Goal: Task Accomplishment & Management: Manage account settings

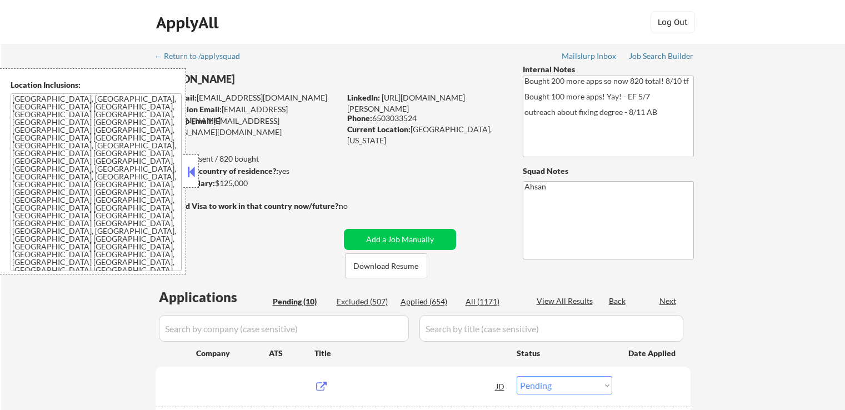
select select ""pending""
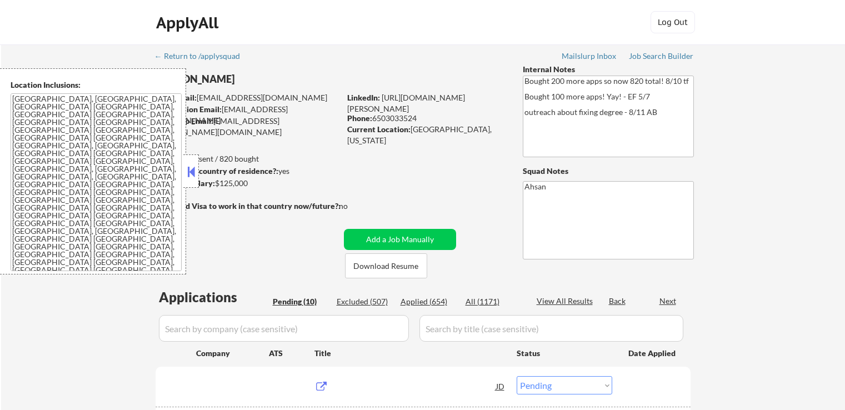
select select ""pending""
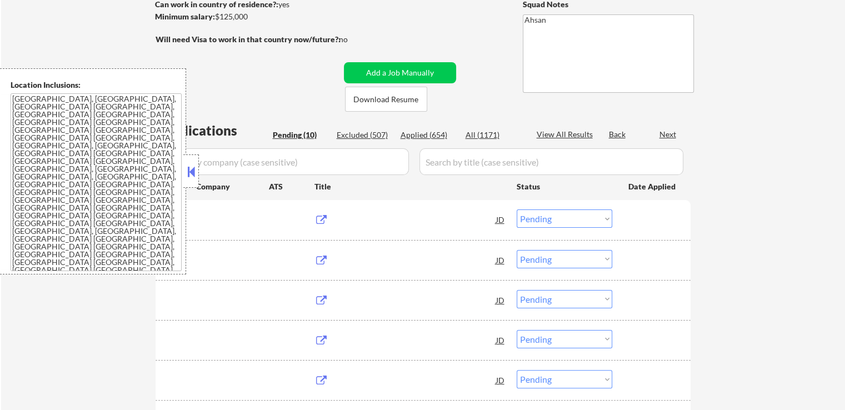
scroll to position [167, 0]
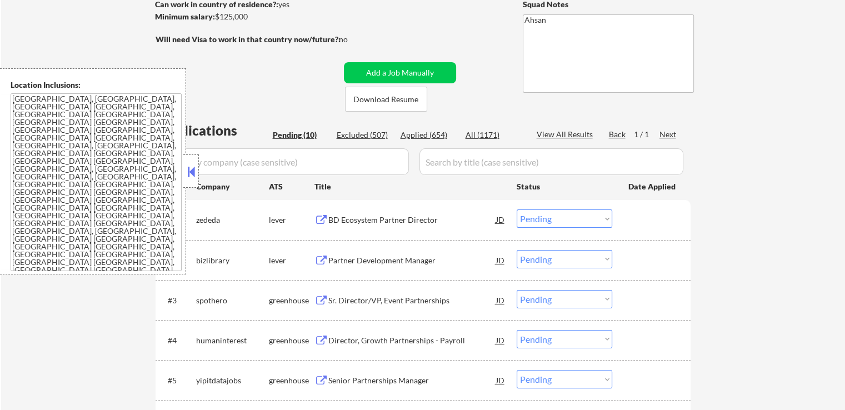
click at [362, 218] on div "BD Ecosystem Partner Director" at bounding box center [412, 220] width 168 height 11
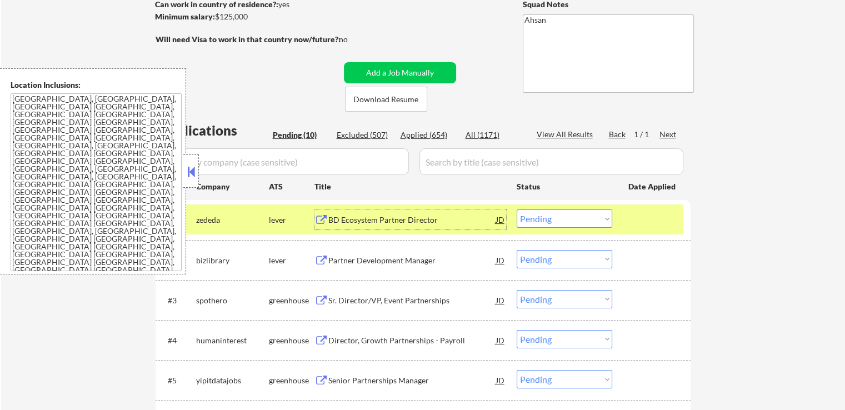
click at [353, 253] on div "Partner Development Manager" at bounding box center [412, 260] width 168 height 20
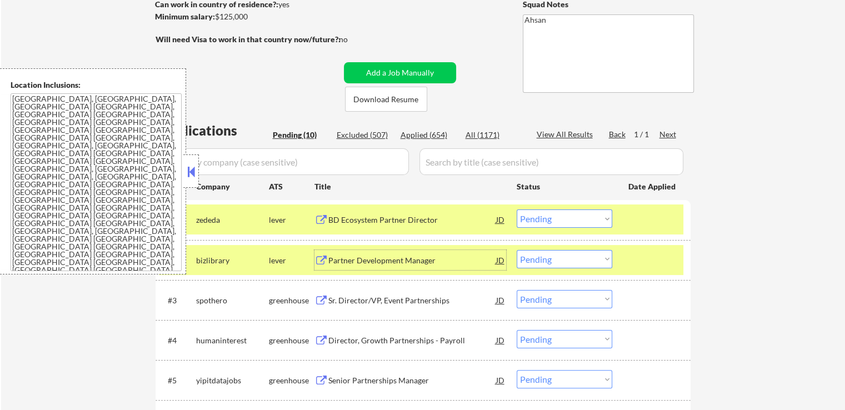
click at [352, 301] on div "Sr. Director/VP, Event Partnerships" at bounding box center [412, 300] width 168 height 11
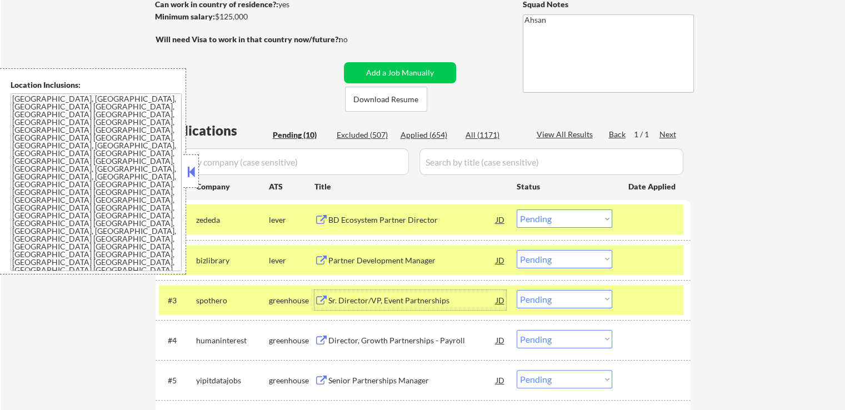
scroll to position [222, 0]
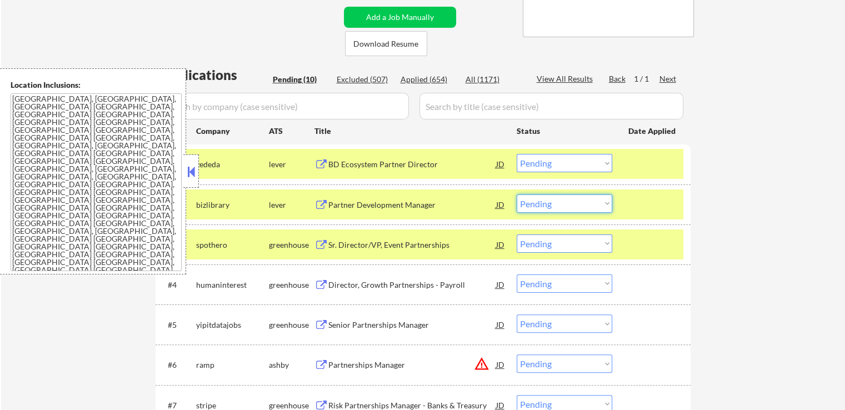
click at [556, 205] on select "Choose an option... Pending Applied Excluded (Questions) Excluded (Expired) Exc…" at bounding box center [565, 204] width 96 height 18
click at [517, 195] on select "Choose an option... Pending Applied Excluded (Questions) Excluded (Expired) Exc…" at bounding box center [565, 204] width 96 height 18
select select ""pending""
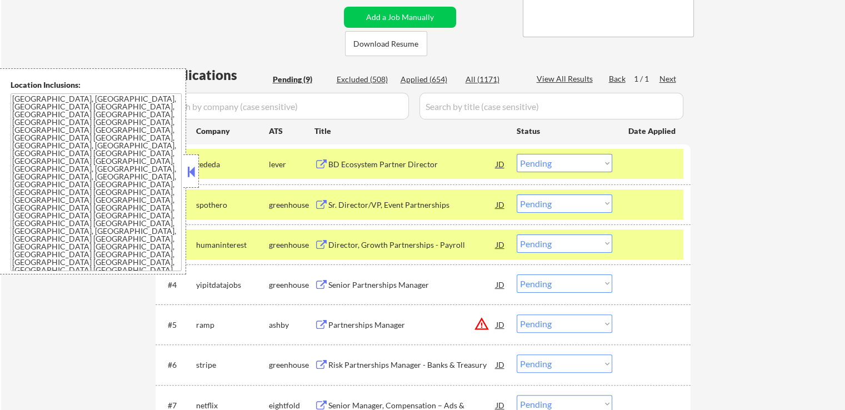
scroll to position [278, 0]
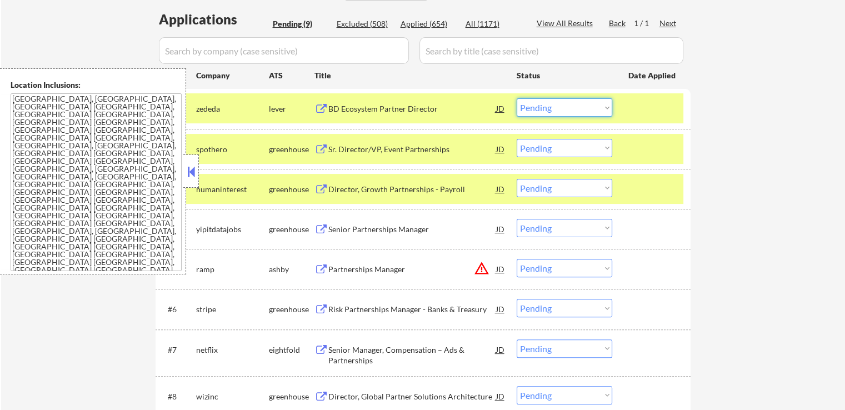
click at [556, 108] on select "Choose an option... Pending Applied Excluded (Questions) Excluded (Expired) Exc…" at bounding box center [565, 107] width 96 height 18
click at [517, 98] on select "Choose an option... Pending Applied Excluded (Questions) Excluded (Expired) Exc…" at bounding box center [565, 107] width 96 height 18
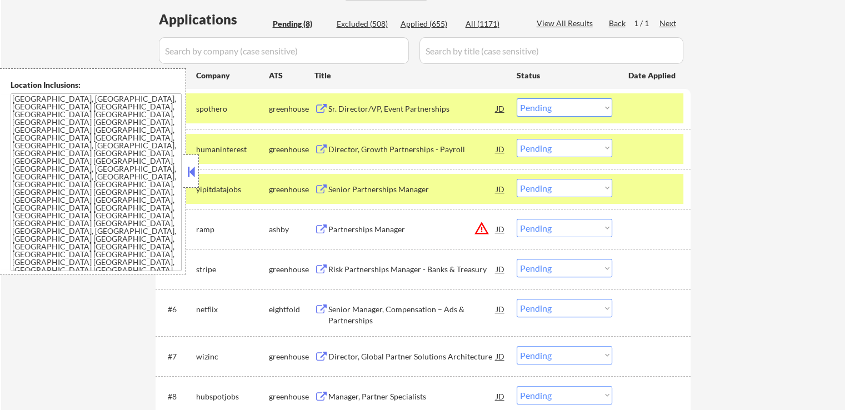
click at [550, 110] on select "Choose an option... Pending Applied Excluded (Questions) Excluded (Expired) Exc…" at bounding box center [565, 107] width 96 height 18
click at [517, 98] on select "Choose an option... Pending Applied Excluded (Questions) Excluded (Expired) Exc…" at bounding box center [565, 107] width 96 height 18
click at [357, 149] on div "Director, Growth Partnerships - Payroll" at bounding box center [412, 149] width 168 height 11
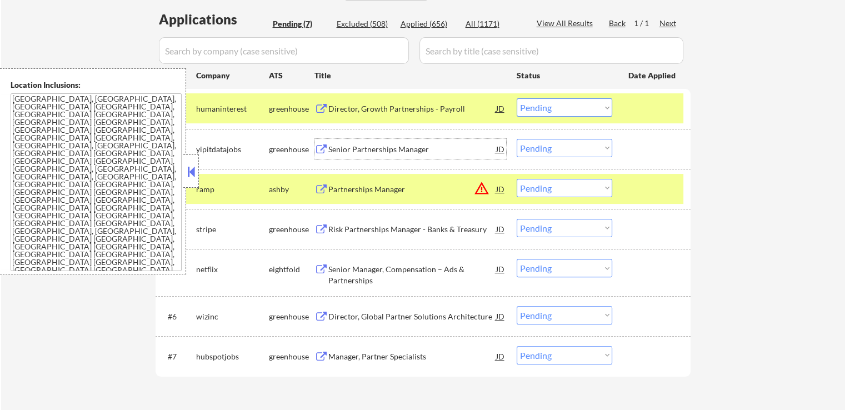
click at [557, 111] on select "Choose an option... Pending Applied Excluded (Questions) Excluded (Expired) Exc…" at bounding box center [565, 107] width 96 height 18
click at [517, 98] on select "Choose an option... Pending Applied Excluded (Questions) Excluded (Expired) Exc…" at bounding box center [565, 107] width 96 height 18
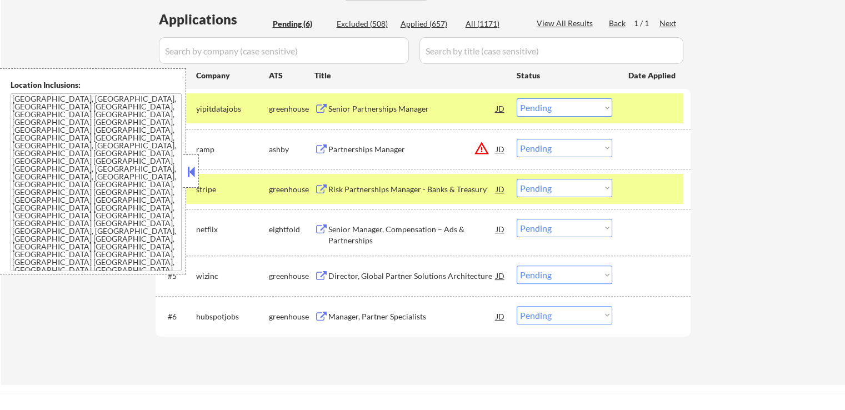
click at [346, 107] on div "Senior Partnerships Manager" at bounding box center [412, 108] width 168 height 11
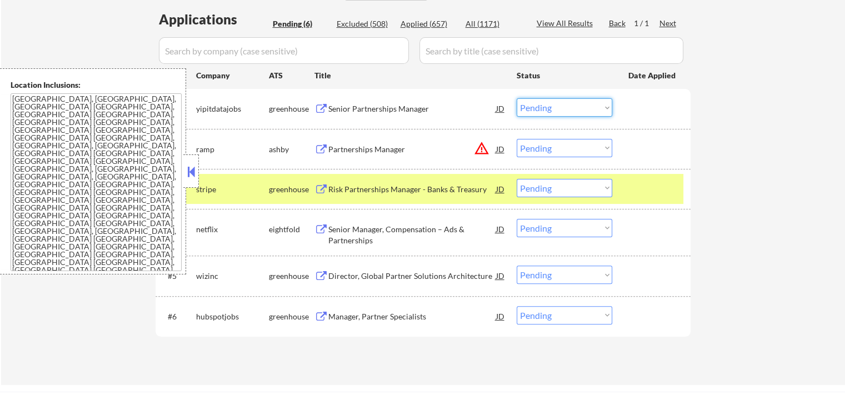
click at [565, 109] on select "Choose an option... Pending Applied Excluded (Questions) Excluded (Expired) Exc…" at bounding box center [565, 107] width 96 height 18
click at [517, 98] on select "Choose an option... Pending Applied Excluded (Questions) Excluded (Expired) Exc…" at bounding box center [565, 107] width 96 height 18
click at [343, 147] on div "Partnerships Manager" at bounding box center [412, 149] width 168 height 11
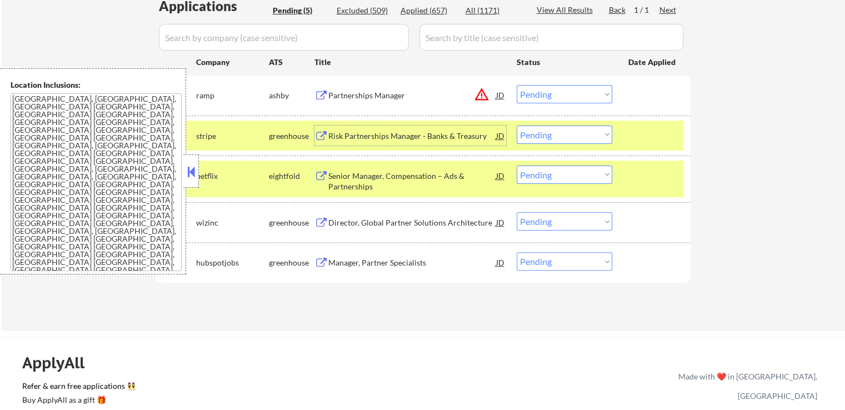
scroll to position [333, 0]
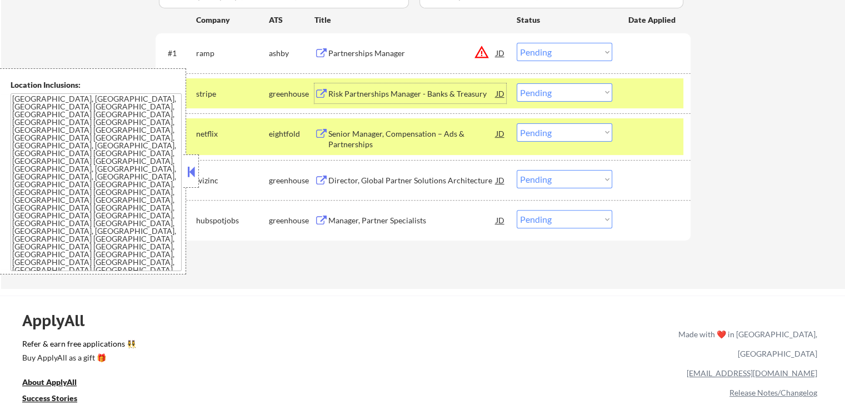
click at [560, 48] on select "Choose an option... Pending Applied Excluded (Questions) Excluded (Expired) Exc…" at bounding box center [565, 52] width 96 height 18
click at [517, 43] on select "Choose an option... Pending Applied Excluded (Questions) Excluded (Expired) Exc…" at bounding box center [565, 52] width 96 height 18
click at [338, 94] on div "Risk Partnerships Manager - Banks & Treasury" at bounding box center [412, 93] width 168 height 11
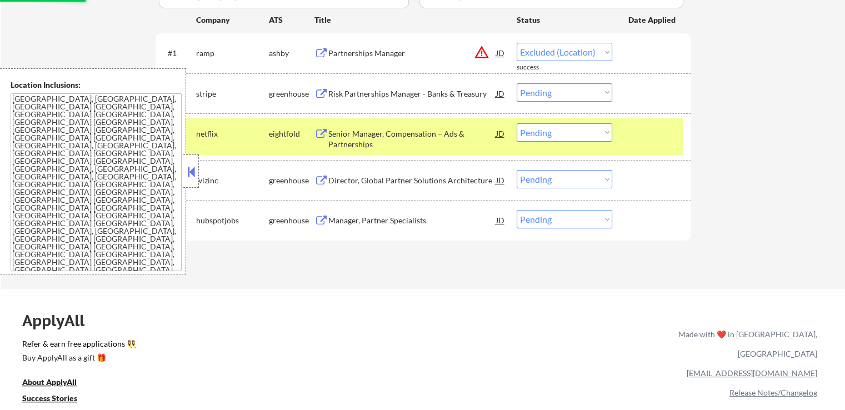
select select ""pending""
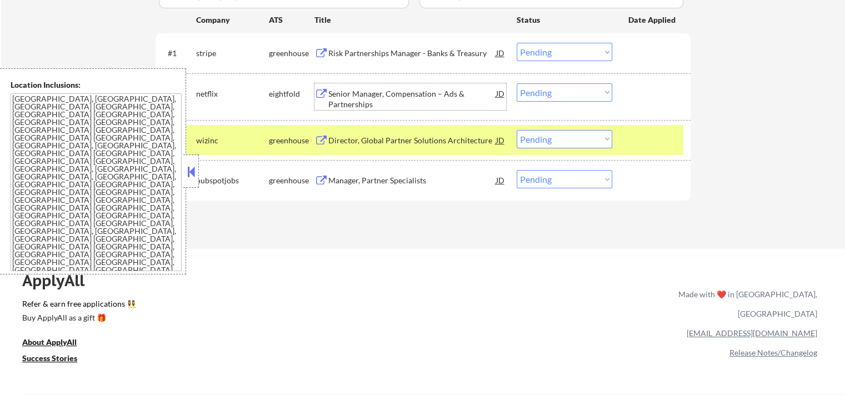
click at [342, 141] on div "Director, Global Partner Solutions Architecture" at bounding box center [412, 140] width 168 height 11
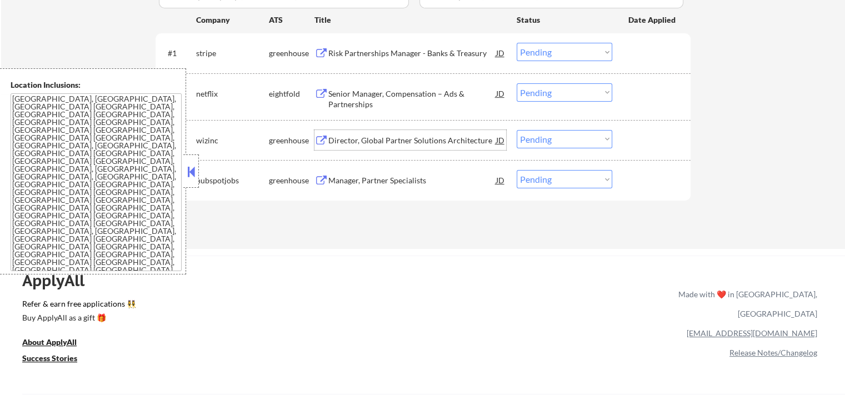
click at [188, 172] on button at bounding box center [191, 171] width 12 height 17
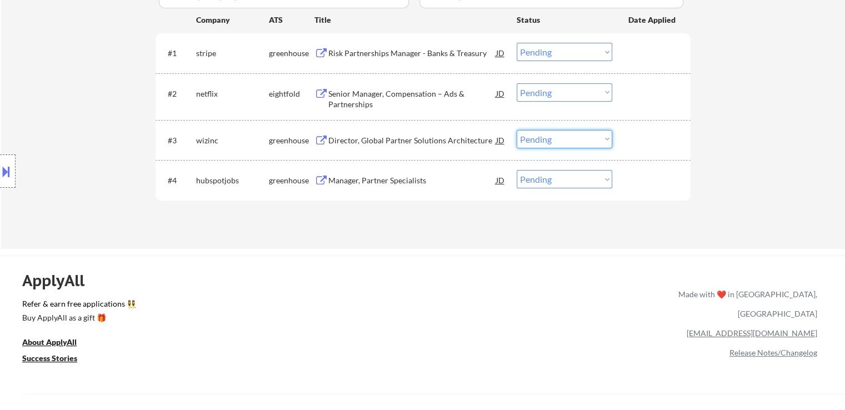
click at [545, 145] on select "Choose an option... Pending Applied Excluded (Questions) Excluded (Expired) Exc…" at bounding box center [565, 139] width 96 height 18
click at [517, 130] on select "Choose an option... Pending Applied Excluded (Questions) Excluded (Expired) Exc…" at bounding box center [565, 139] width 96 height 18
click at [561, 51] on select "Choose an option... Pending Applied Excluded (Questions) Excluded (Expired) Exc…" at bounding box center [565, 52] width 96 height 18
select select ""pending""
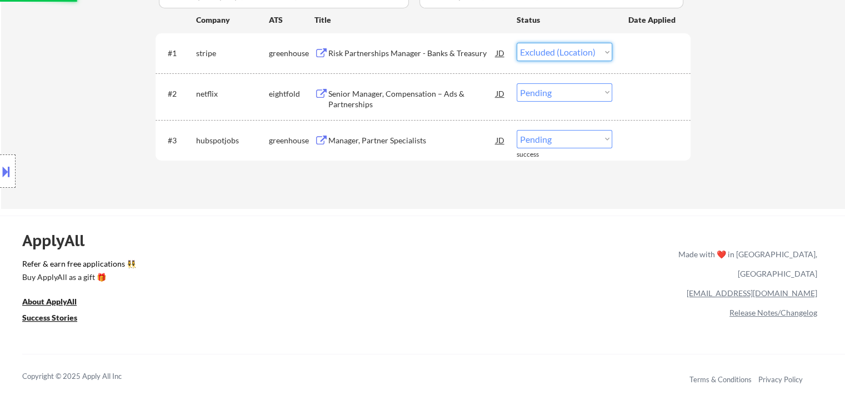
click at [517, 43] on select "Choose an option... Pending Applied Excluded (Questions) Excluded (Expired) Exc…" at bounding box center [565, 52] width 96 height 18
select select ""pending""
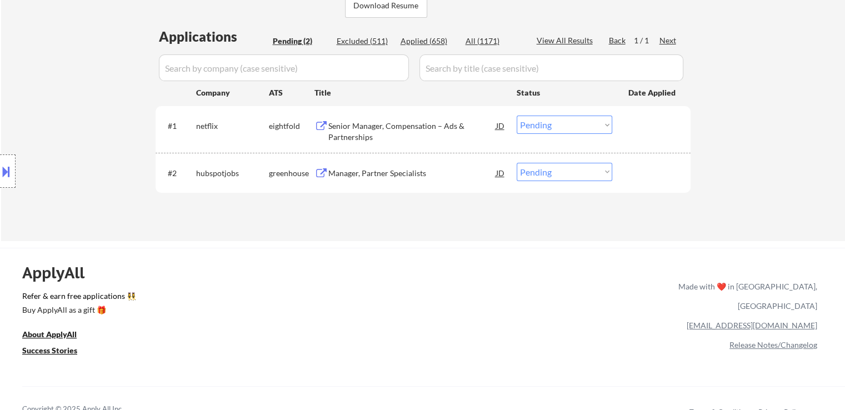
scroll to position [278, 0]
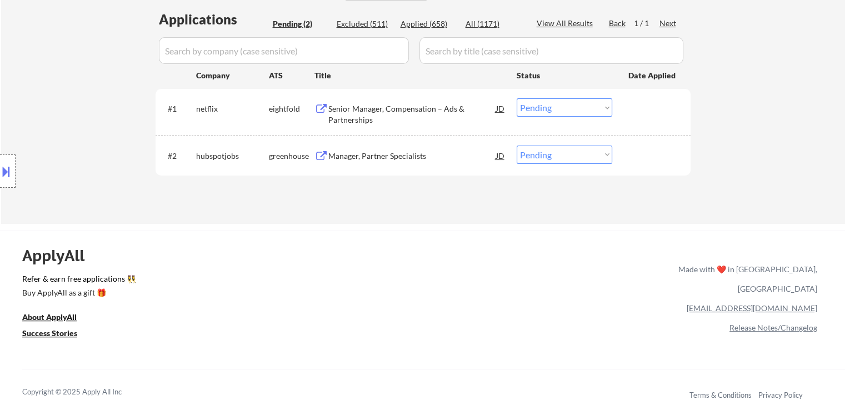
click at [568, 151] on select "Choose an option... Pending Applied Excluded (Questions) Excluded (Expired) Exc…" at bounding box center [565, 155] width 96 height 18
select select ""excluded""
click at [517, 146] on select "Choose an option... Pending Applied Excluded (Questions) Excluded (Expired) Exc…" at bounding box center [565, 155] width 96 height 18
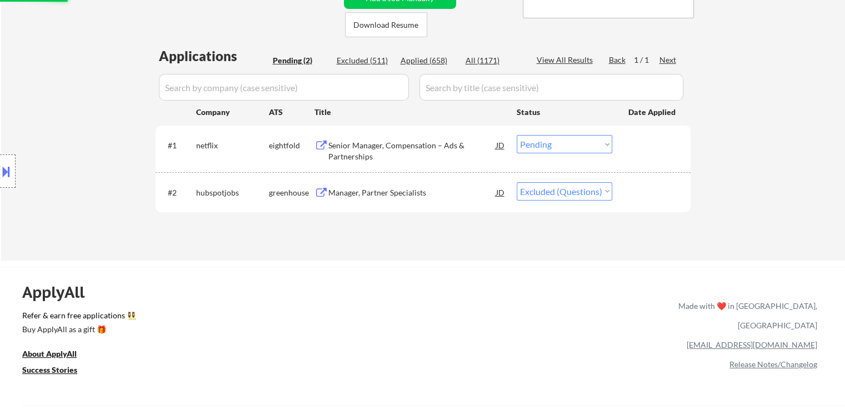
scroll to position [222, 0]
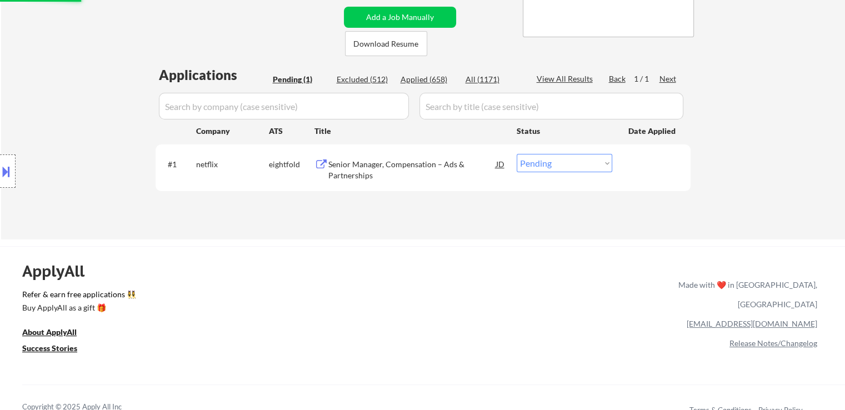
click at [352, 171] on div "Senior Manager, Compensation – Ads & Partnerships" at bounding box center [412, 170] width 168 height 22
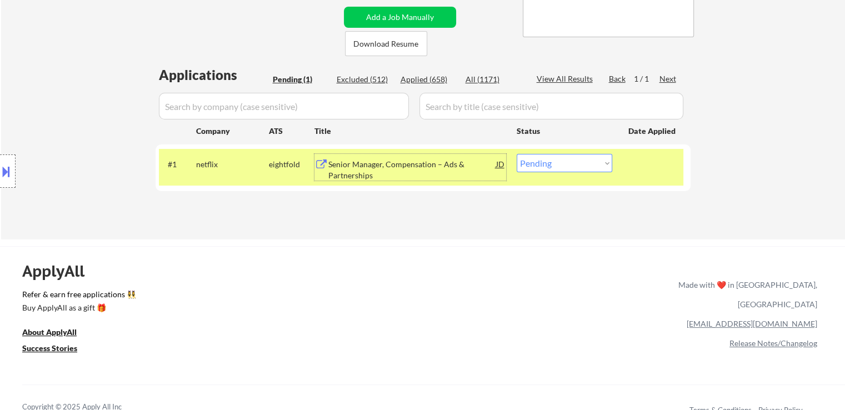
click at [378, 159] on div "Senior Manager, Compensation – Ads & Partnerships" at bounding box center [412, 170] width 168 height 22
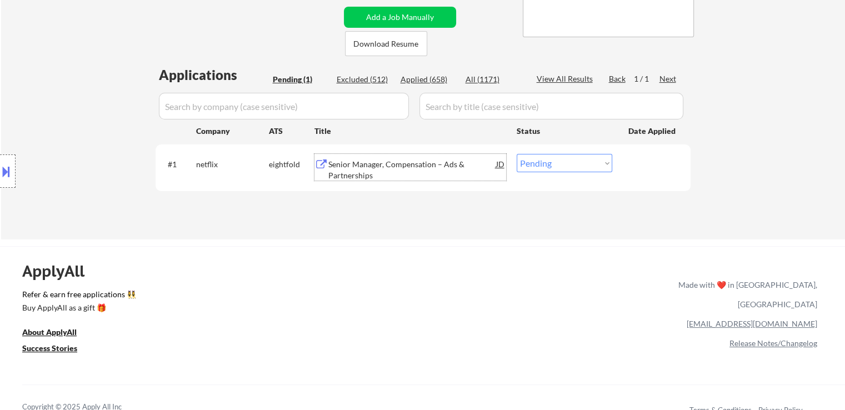
click at [561, 167] on select "Choose an option... Pending Applied Excluded (Questions) Excluded (Expired) Exc…" at bounding box center [565, 163] width 96 height 18
select select ""applied""
click at [517, 154] on select "Choose an option... Pending Applied Excluded (Questions) Excluded (Expired) Exc…" at bounding box center [565, 163] width 96 height 18
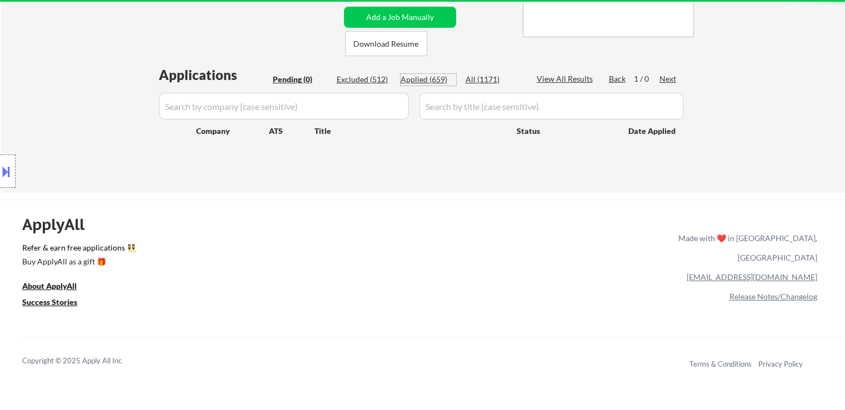
click at [425, 76] on div "Applied (659)" at bounding box center [429, 79] width 56 height 11
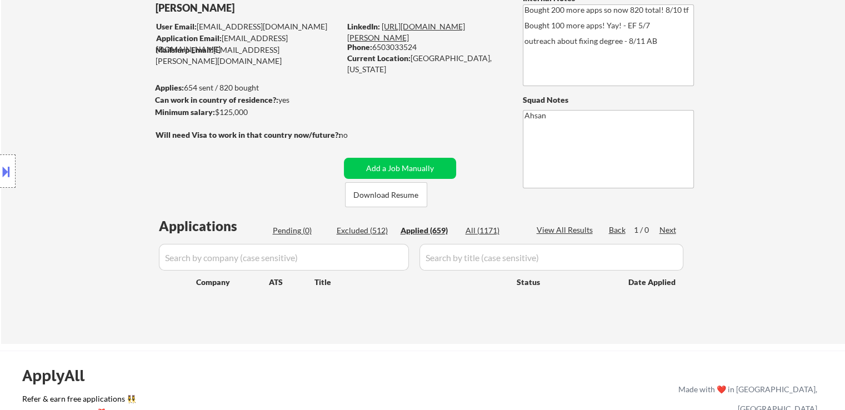
scroll to position [0, 0]
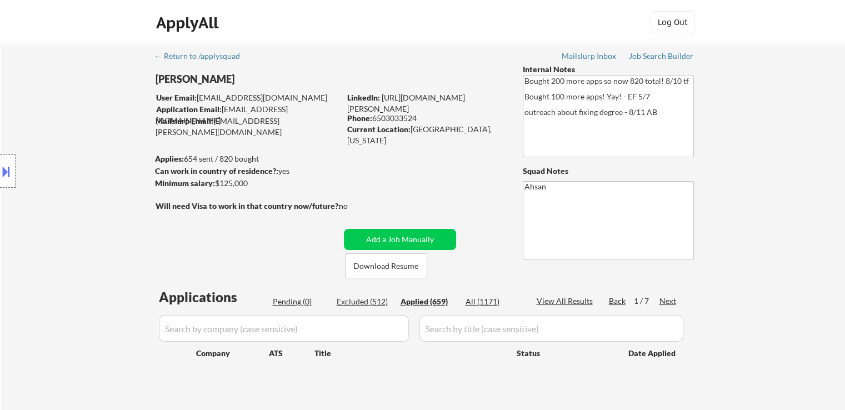
select select ""applied""
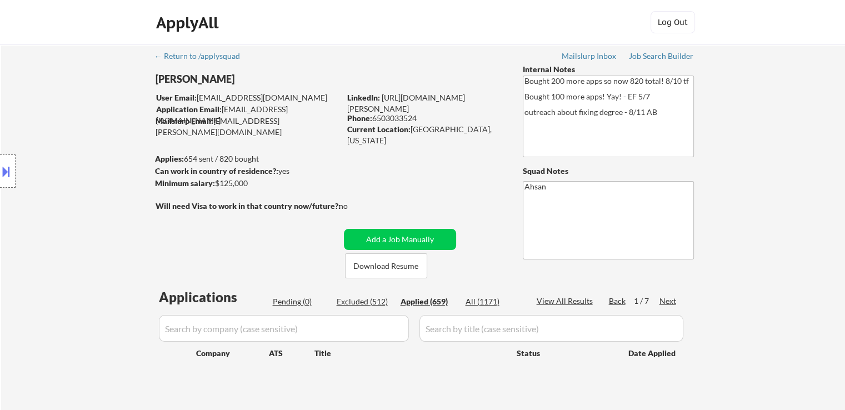
select select ""applied""
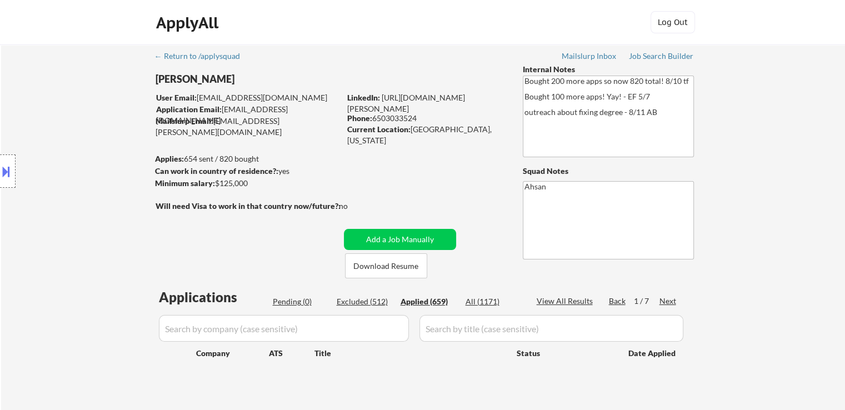
select select ""applied""
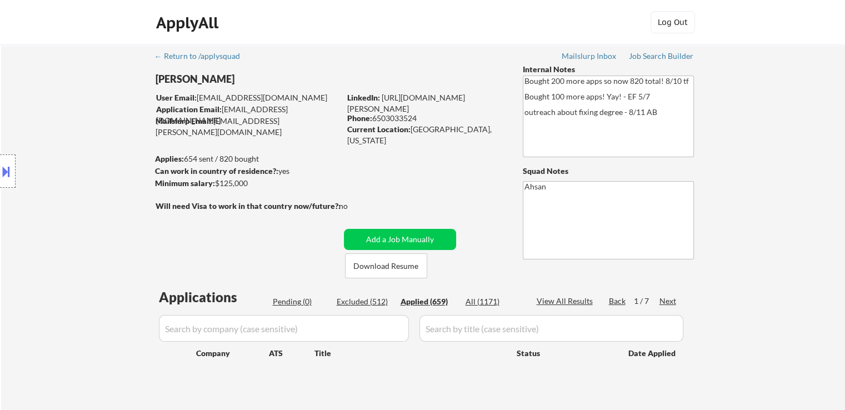
select select ""applied""
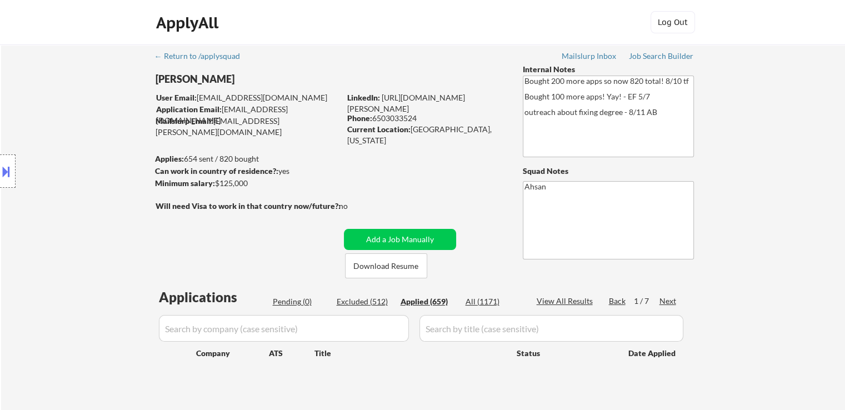
select select ""applied""
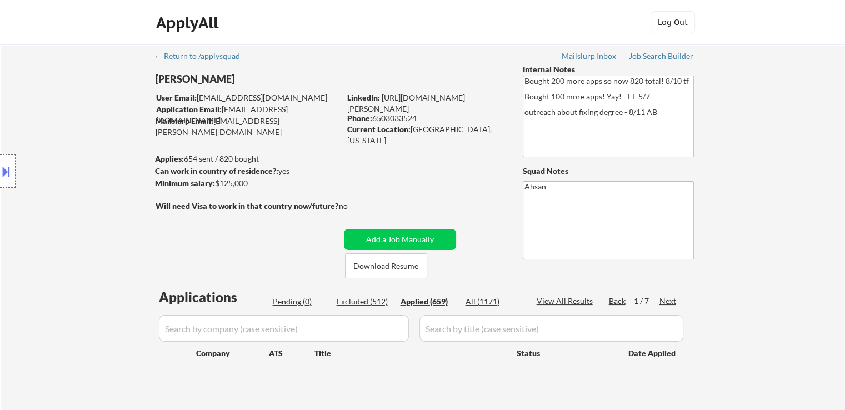
select select ""applied""
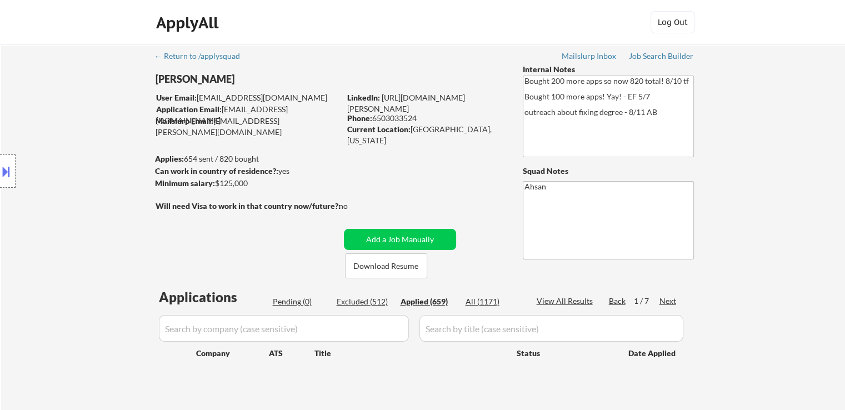
select select ""applied""
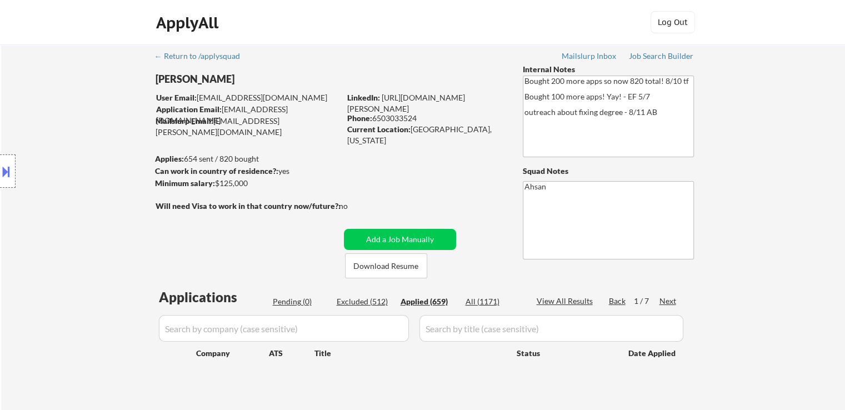
select select ""applied""
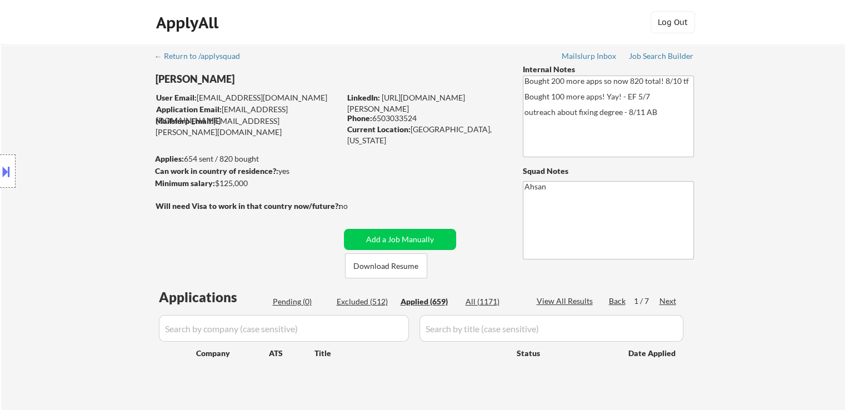
select select ""applied""
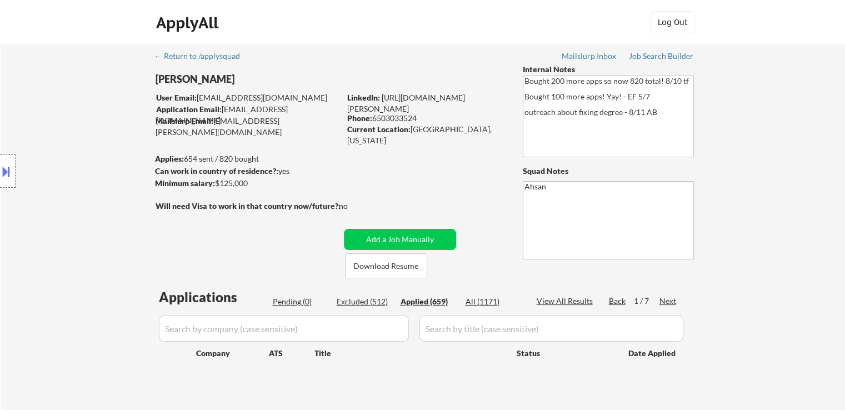
select select ""applied""
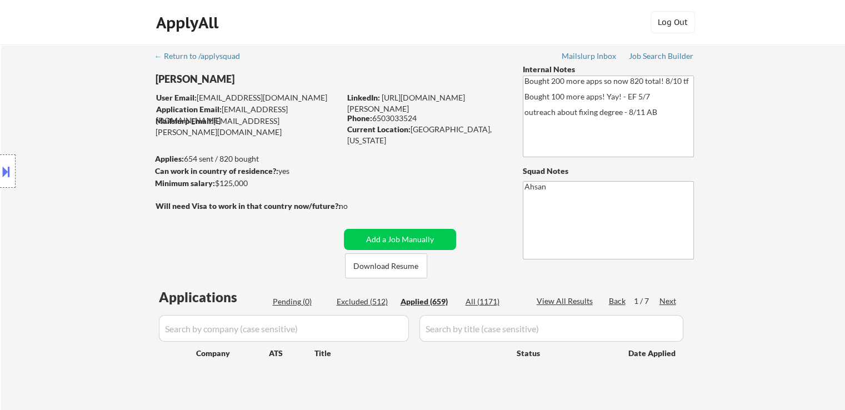
select select ""applied""
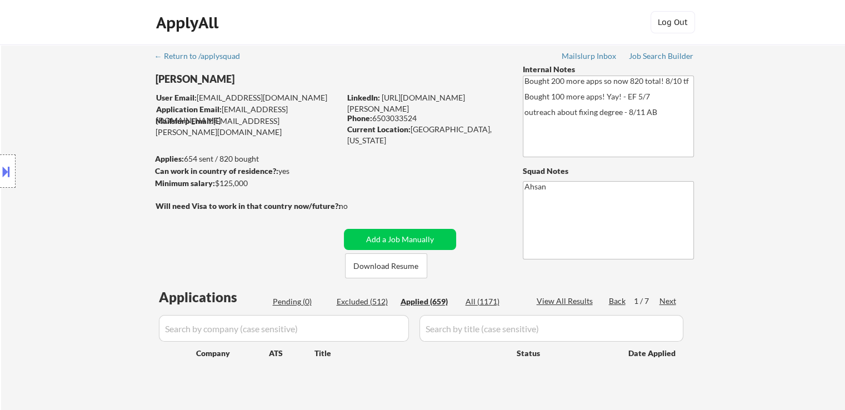
select select ""applied""
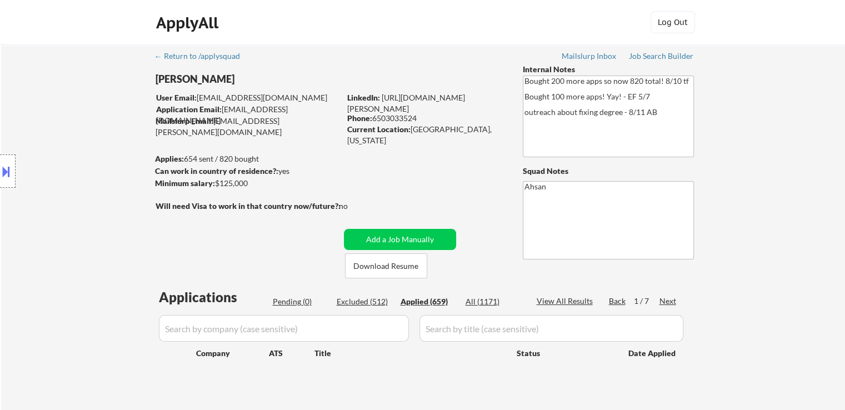
select select ""applied""
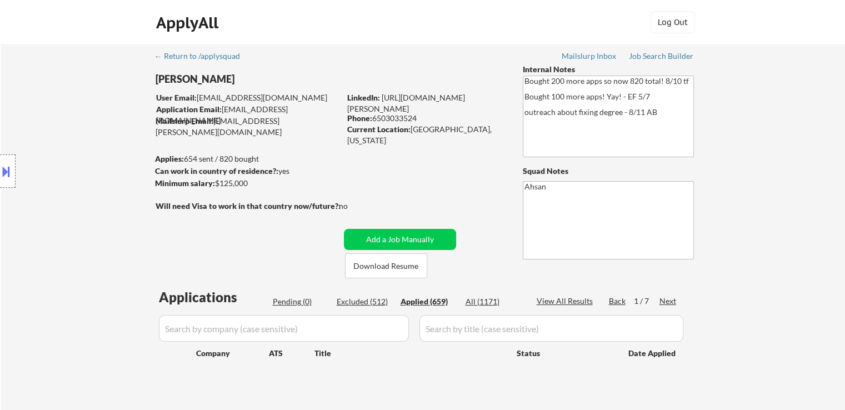
select select ""applied""
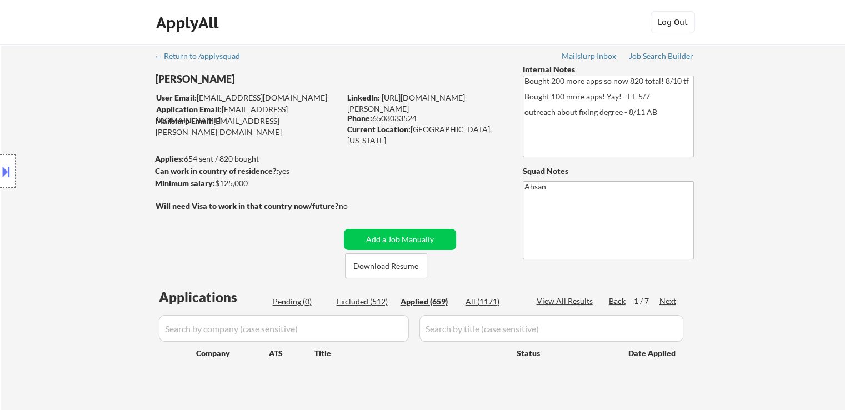
select select ""applied""
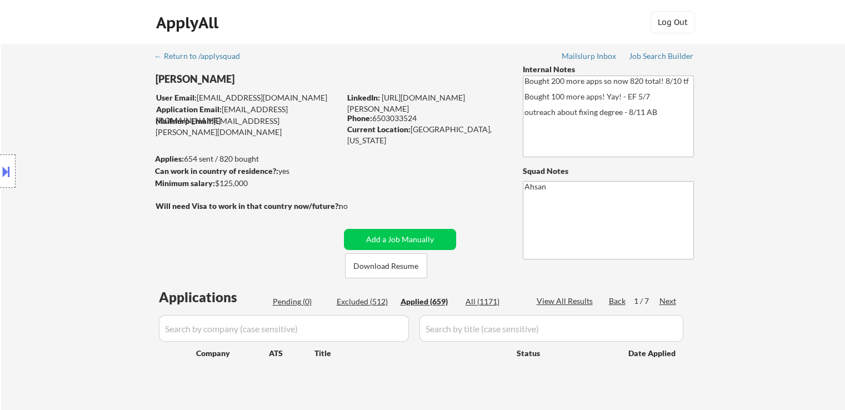
select select ""applied""
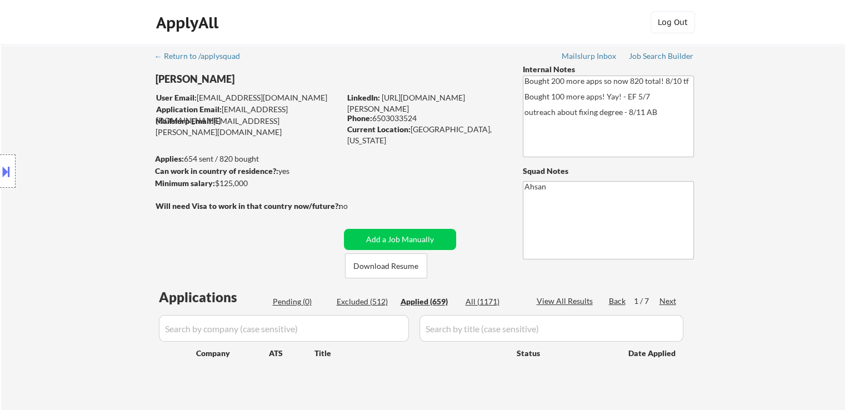
select select ""applied""
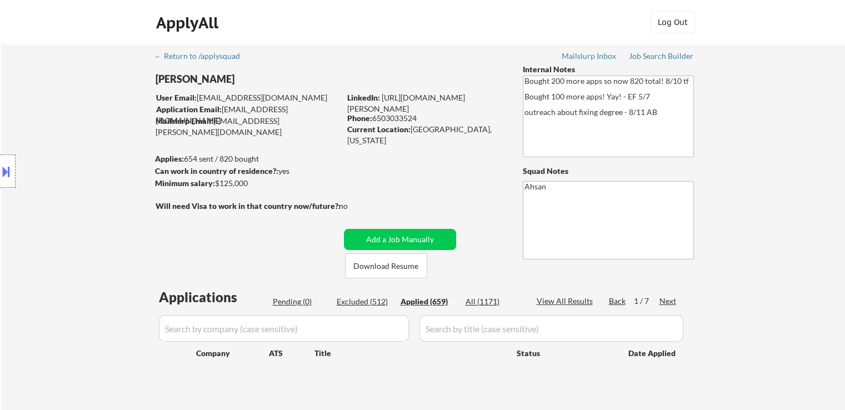
select select ""applied""
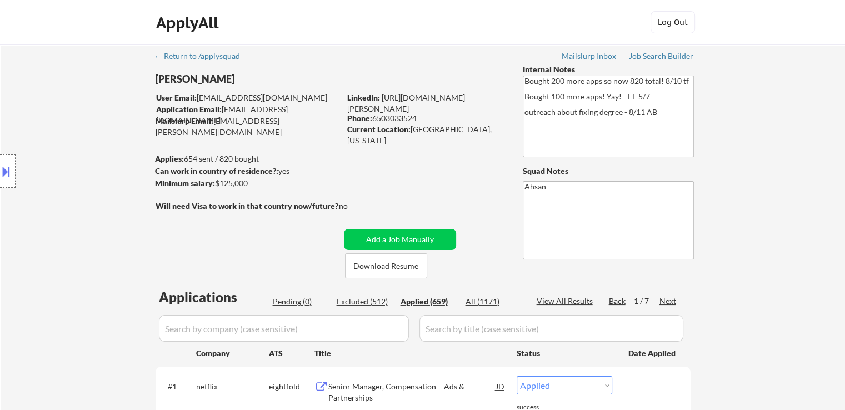
select select ""applied""
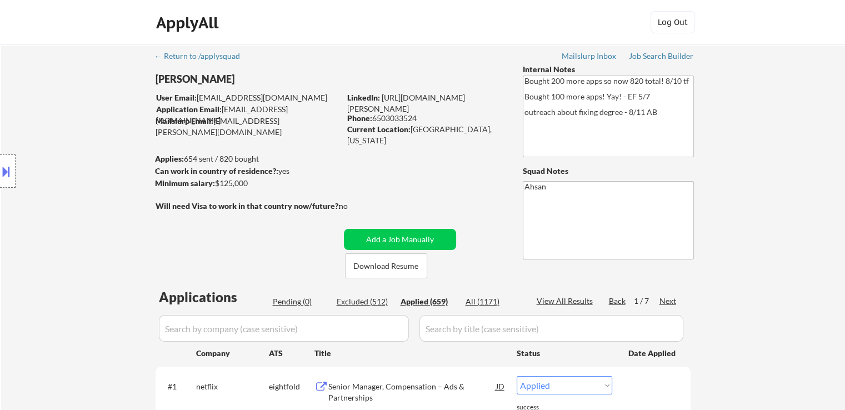
select select ""applied""
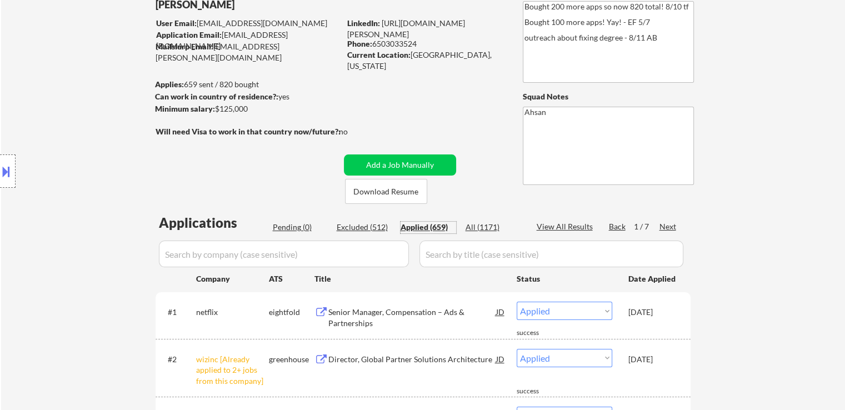
scroll to position [56, 0]
